Goal: Communication & Community: Share content

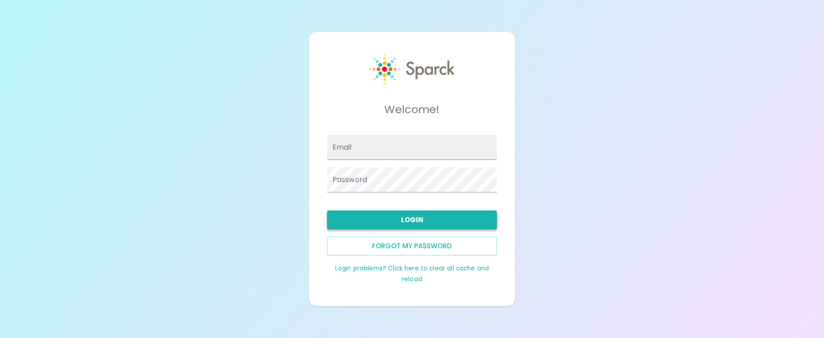
type input "[EMAIL_ADDRESS][DOMAIN_NAME]"
click at [420, 219] on button "Login" at bounding box center [412, 219] width 170 height 19
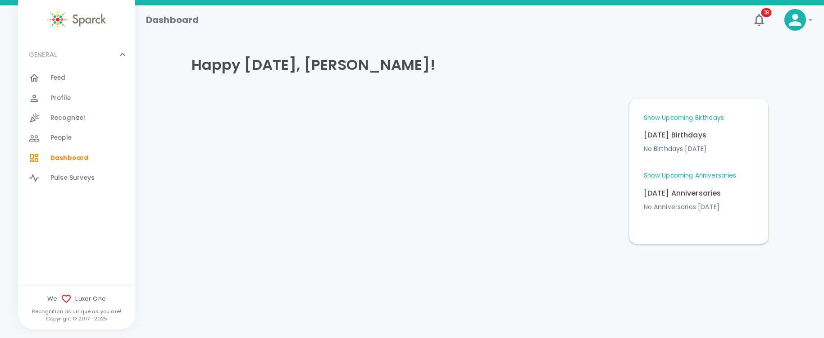
click at [59, 114] on span "Recognize!" at bounding box center [67, 118] width 35 height 9
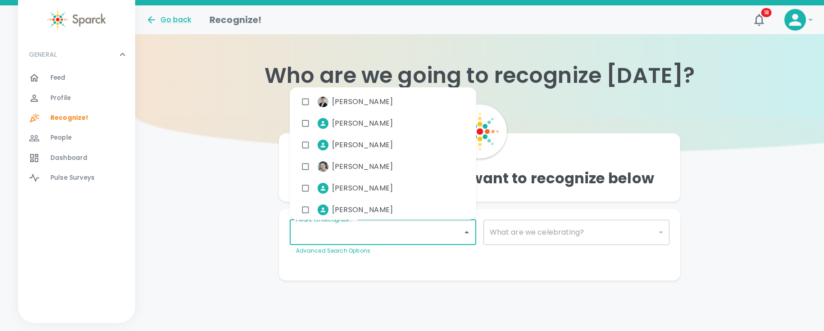
click at [428, 235] on input "I want to Recognize..." at bounding box center [376, 232] width 165 height 17
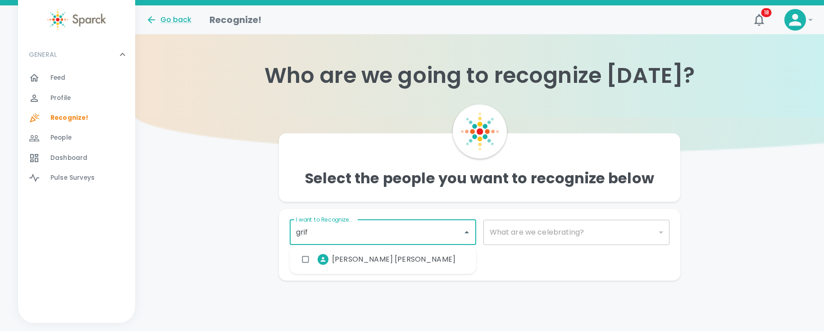
type input "griff"
click at [376, 255] on span "[PERSON_NAME] [PERSON_NAME]" at bounding box center [394, 259] width 124 height 11
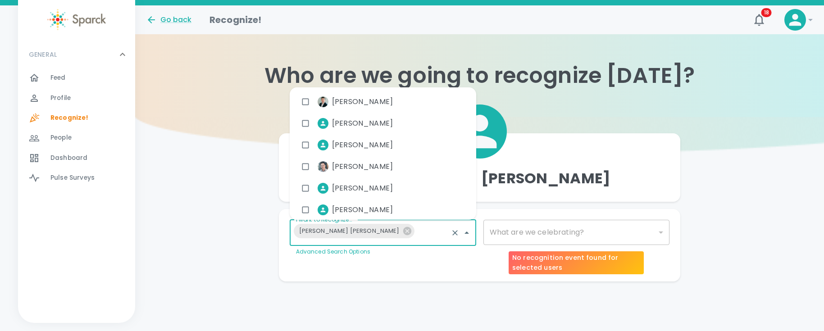
click at [539, 234] on div "​" at bounding box center [577, 232] width 187 height 25
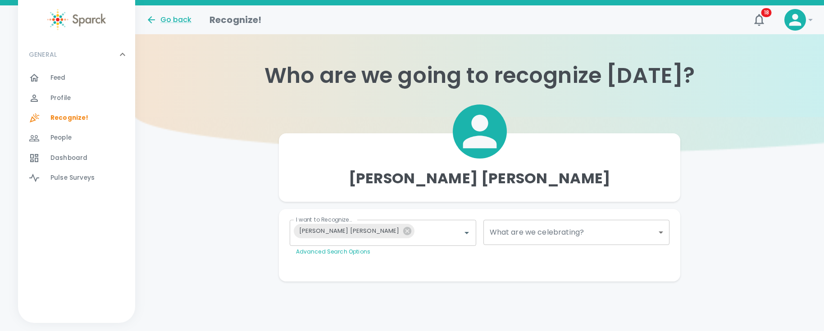
click at [656, 230] on body "Skip Navigation Go back Recognize! 18 ! GENERAL 0 Feed 0 Profile 0 Recognize! 0…" at bounding box center [412, 159] width 824 height 318
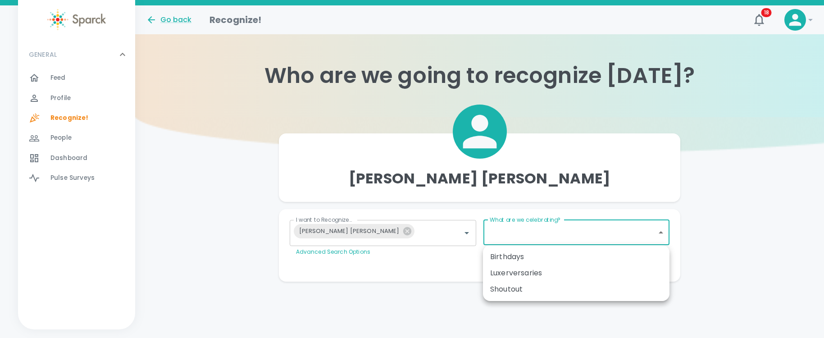
click at [531, 286] on div "Shoutout" at bounding box center [576, 289] width 172 height 11
type input "1153"
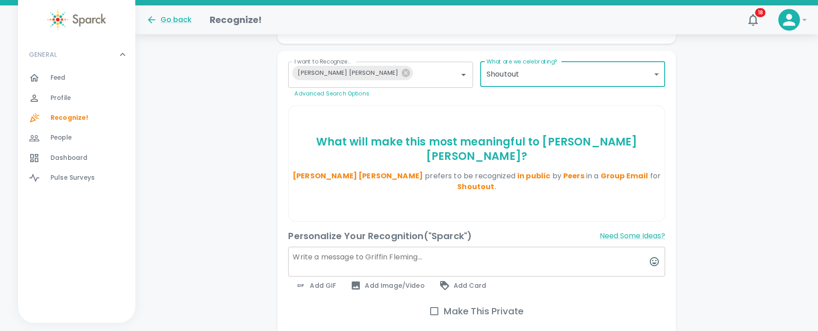
scroll to position [157, 0]
